Goal: Task Accomplishment & Management: Manage account settings

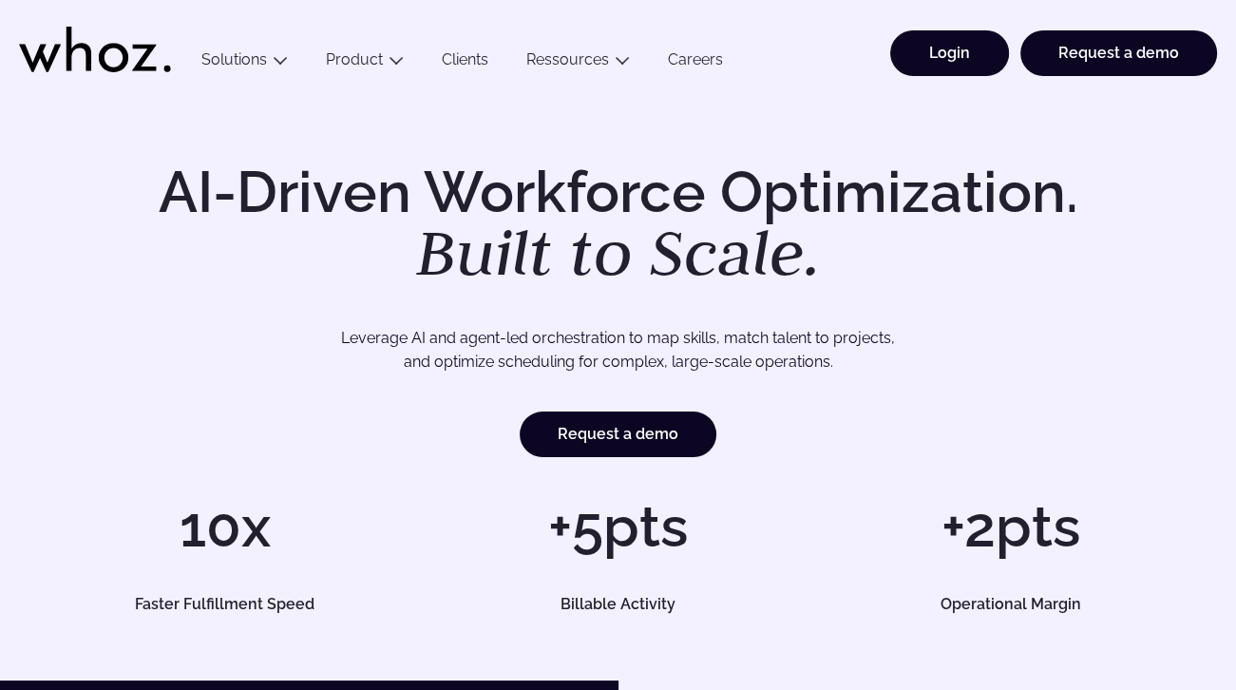
click at [977, 58] on link "Login" at bounding box center [949, 53] width 119 height 46
drag, startPoint x: 0, startPoint y: 0, endPoint x: 942, endPoint y: 70, distance: 944.8
click at [942, 70] on link "Login" at bounding box center [949, 53] width 119 height 46
